Goal: Task Accomplishment & Management: Manage account settings

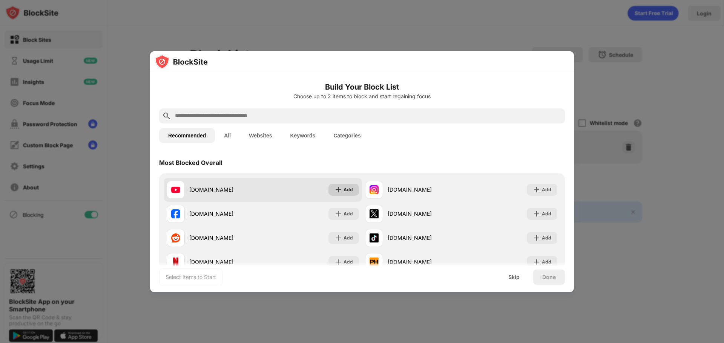
click at [348, 189] on div "Add" at bounding box center [347, 190] width 9 height 8
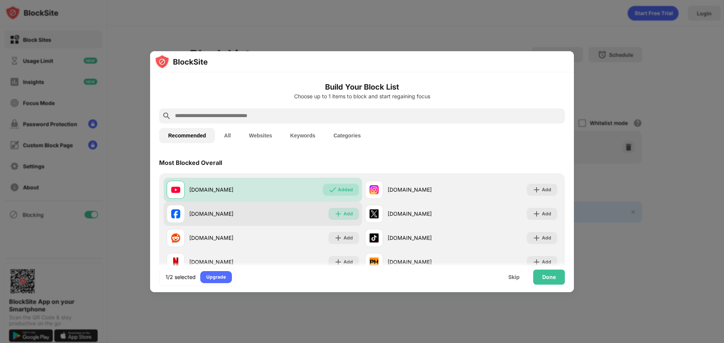
click at [334, 212] on img at bounding box center [338, 214] width 8 height 8
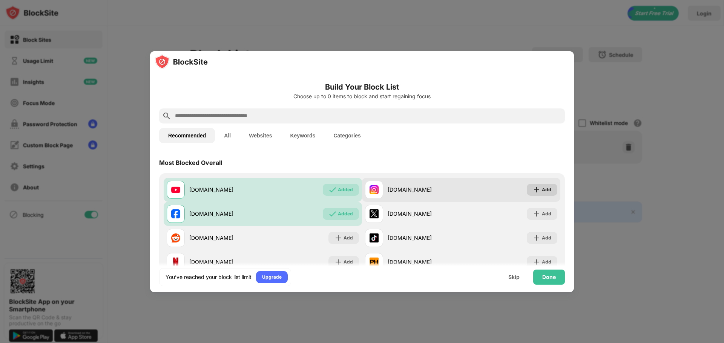
click at [531, 186] on div "Add" at bounding box center [541, 190] width 31 height 12
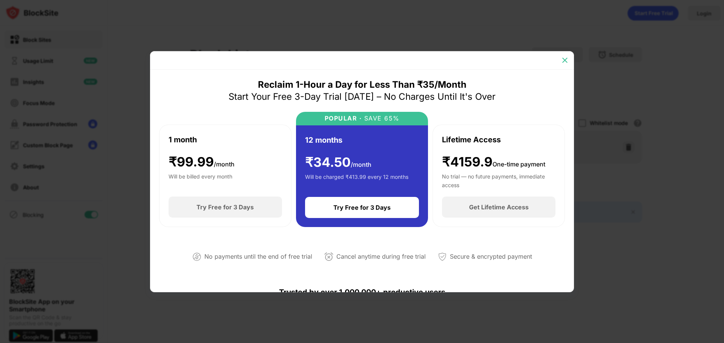
click at [565, 57] on img at bounding box center [565, 61] width 8 height 8
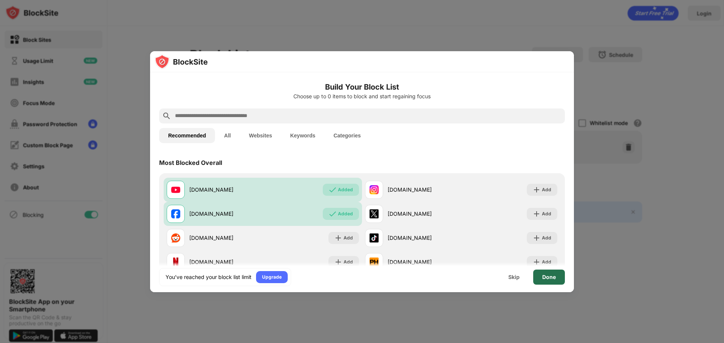
click at [545, 278] on div "Done" at bounding box center [549, 277] width 14 height 6
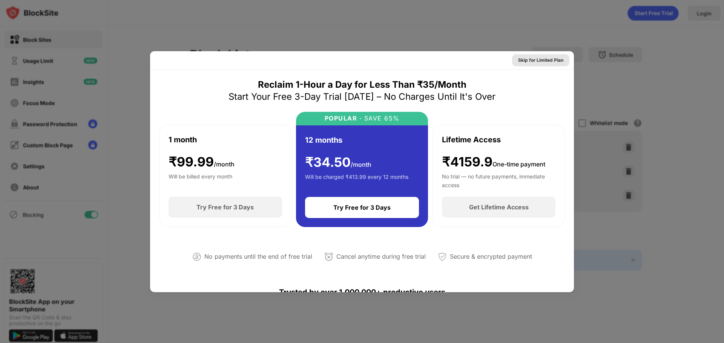
click at [539, 63] on div "Skip for Limited Plan" at bounding box center [540, 61] width 45 height 8
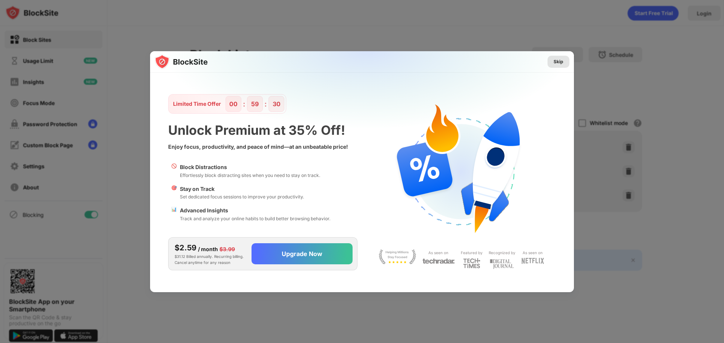
click at [554, 61] on div "Skip" at bounding box center [558, 62] width 10 height 8
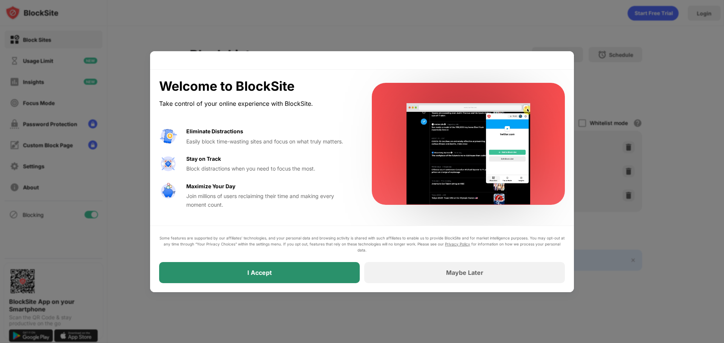
click at [325, 269] on div "I Accept" at bounding box center [259, 272] width 200 height 21
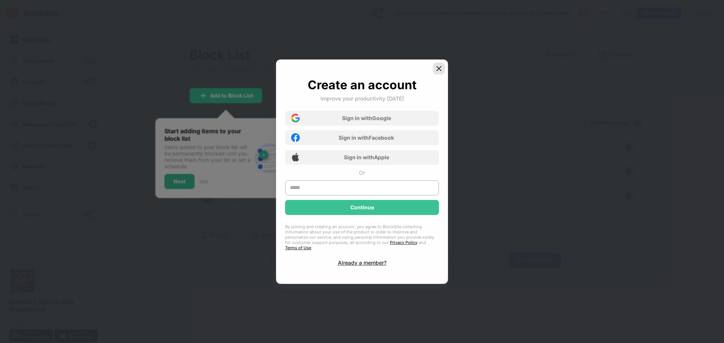
click at [441, 70] on img at bounding box center [439, 69] width 8 height 8
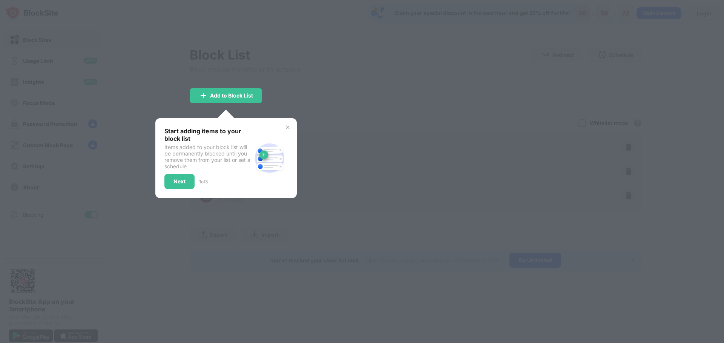
click at [284, 124] on div "Start adding items to your block list Items added to your block list will be pe…" at bounding box center [225, 158] width 141 height 80
click at [288, 126] on img at bounding box center [288, 127] width 6 height 6
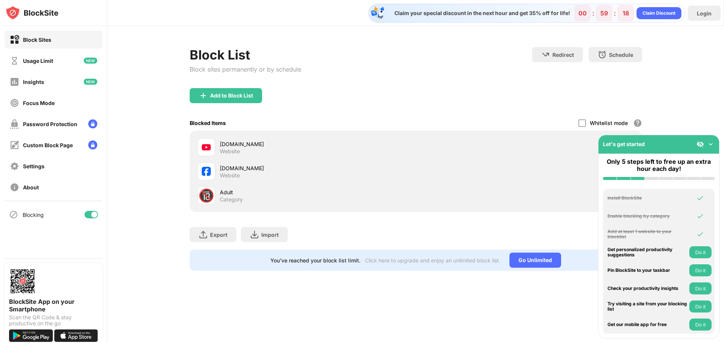
click at [709, 142] on img at bounding box center [711, 145] width 8 height 8
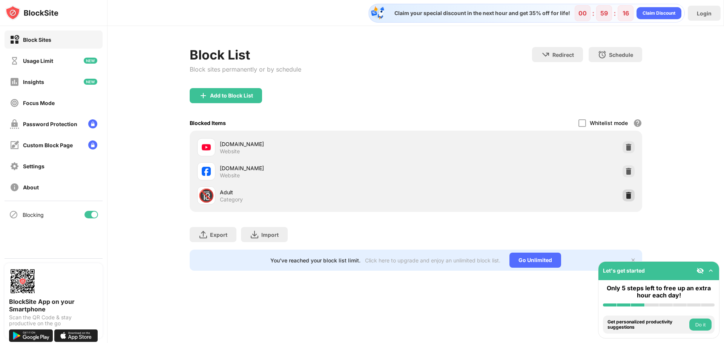
click at [626, 197] on img at bounding box center [628, 196] width 8 height 8
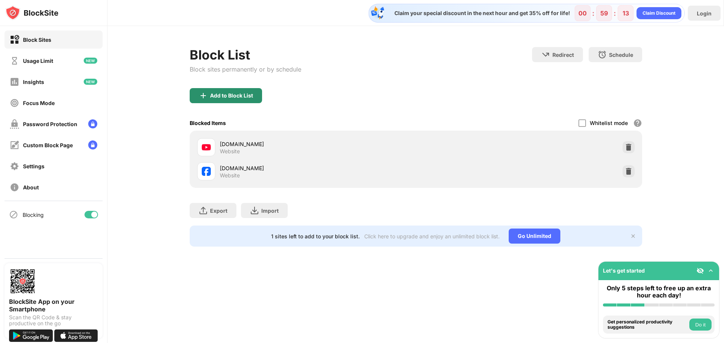
click at [225, 98] on div "Add to Block List" at bounding box center [231, 96] width 43 height 6
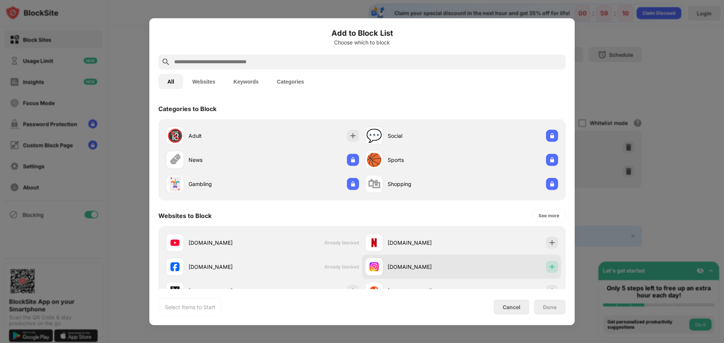
click at [549, 266] on img at bounding box center [552, 267] width 8 height 8
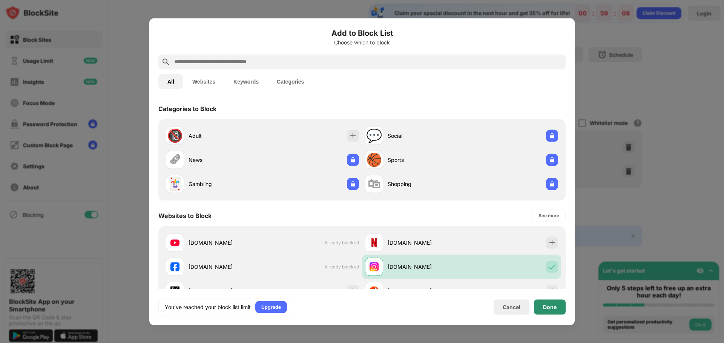
drag, startPoint x: 558, startPoint y: 307, endPoint x: 540, endPoint y: 303, distance: 18.5
click at [558, 308] on div "Done" at bounding box center [550, 307] width 32 height 15
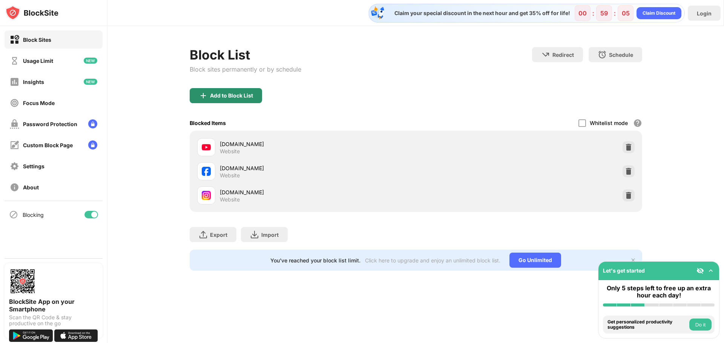
click at [249, 100] on div "Add to Block List" at bounding box center [226, 95] width 72 height 15
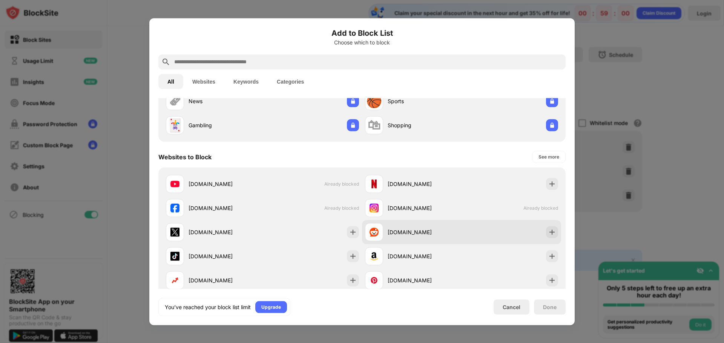
scroll to position [75, 0]
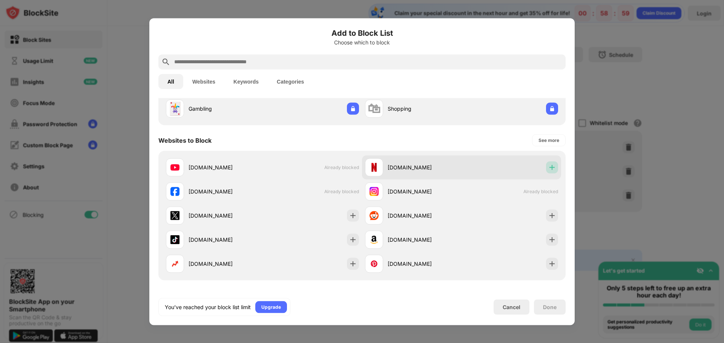
click at [548, 169] on img at bounding box center [552, 168] width 8 height 8
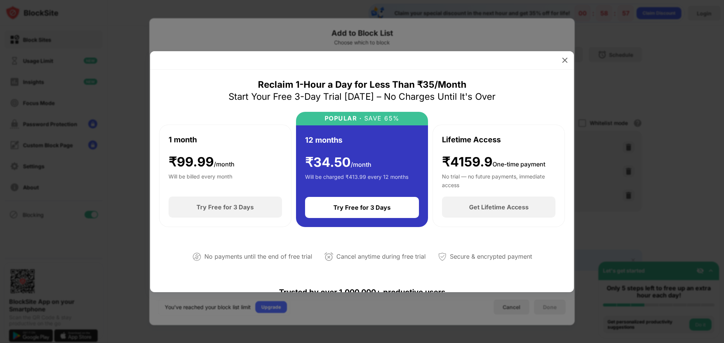
click at [562, 64] on div at bounding box center [564, 60] width 12 height 12
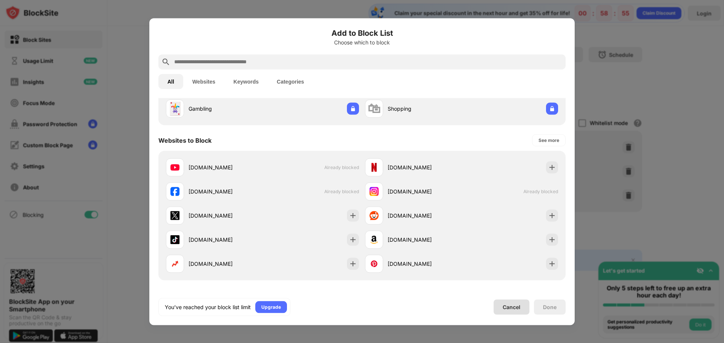
click at [511, 305] on div "Cancel" at bounding box center [511, 307] width 18 height 6
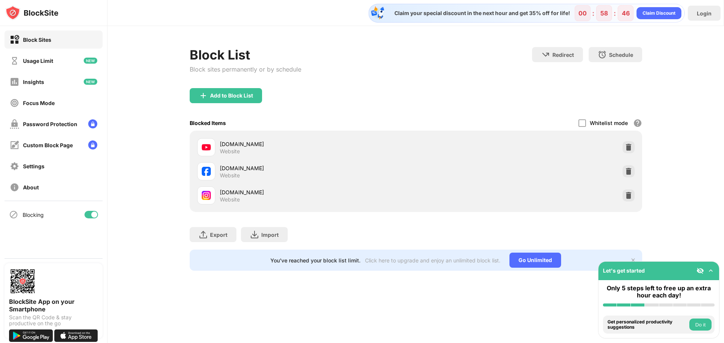
click at [38, 13] on img at bounding box center [31, 12] width 53 height 15
click at [524, 79] on div "Block List Block sites permanently or by schedule Redirect Choose a site to be …" at bounding box center [416, 67] width 452 height 41
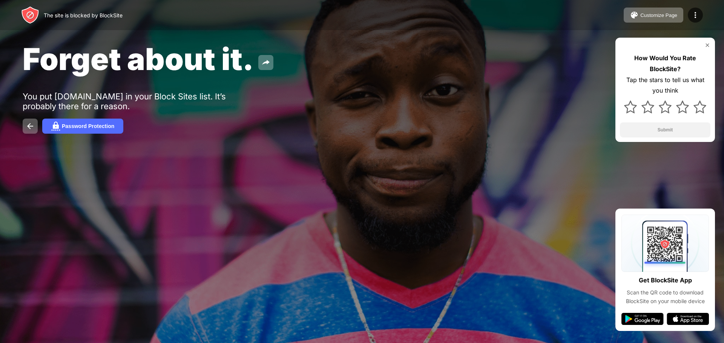
click at [706, 46] on img at bounding box center [707, 45] width 6 height 6
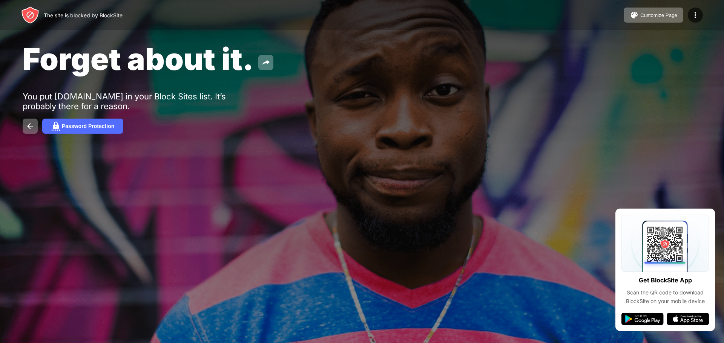
click at [490, 48] on div "Forget about it." at bounding box center [294, 59] width 543 height 37
